Goal: Information Seeking & Learning: Check status

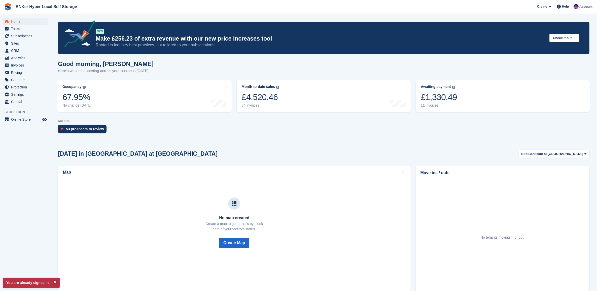
click at [455, 94] on div "£1,330.49" at bounding box center [439, 97] width 36 height 10
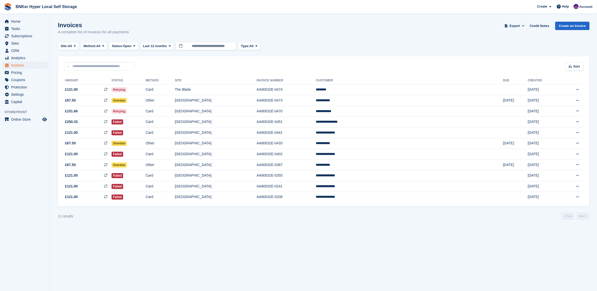
click at [405, 131] on td "**********" at bounding box center [409, 132] width 187 height 11
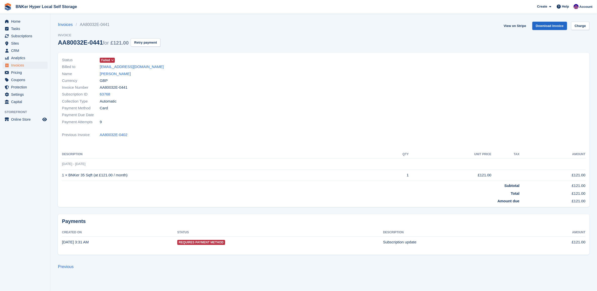
click at [116, 74] on link "[PERSON_NAME]" at bounding box center [115, 74] width 31 height 6
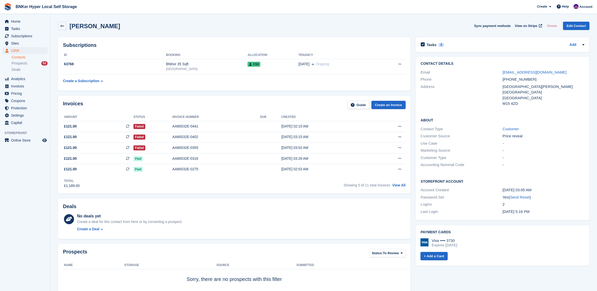
click at [401, 185] on link "View All" at bounding box center [398, 185] width 13 height 4
